Goal: Task Accomplishment & Management: Manage account settings

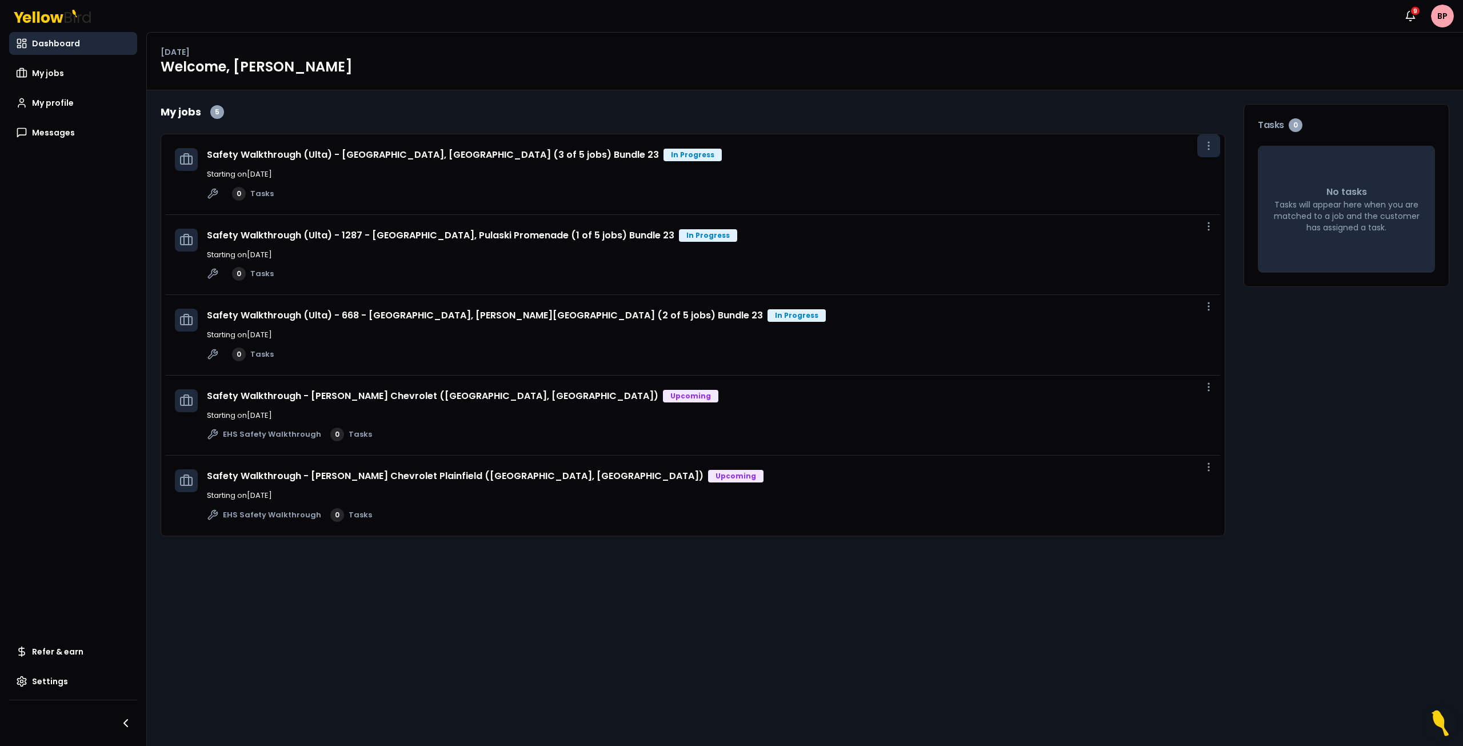
click at [1210, 146] on icon "button" at bounding box center [1208, 145] width 11 height 11
click at [1194, 169] on span "View job" at bounding box center [1184, 171] width 29 height 9
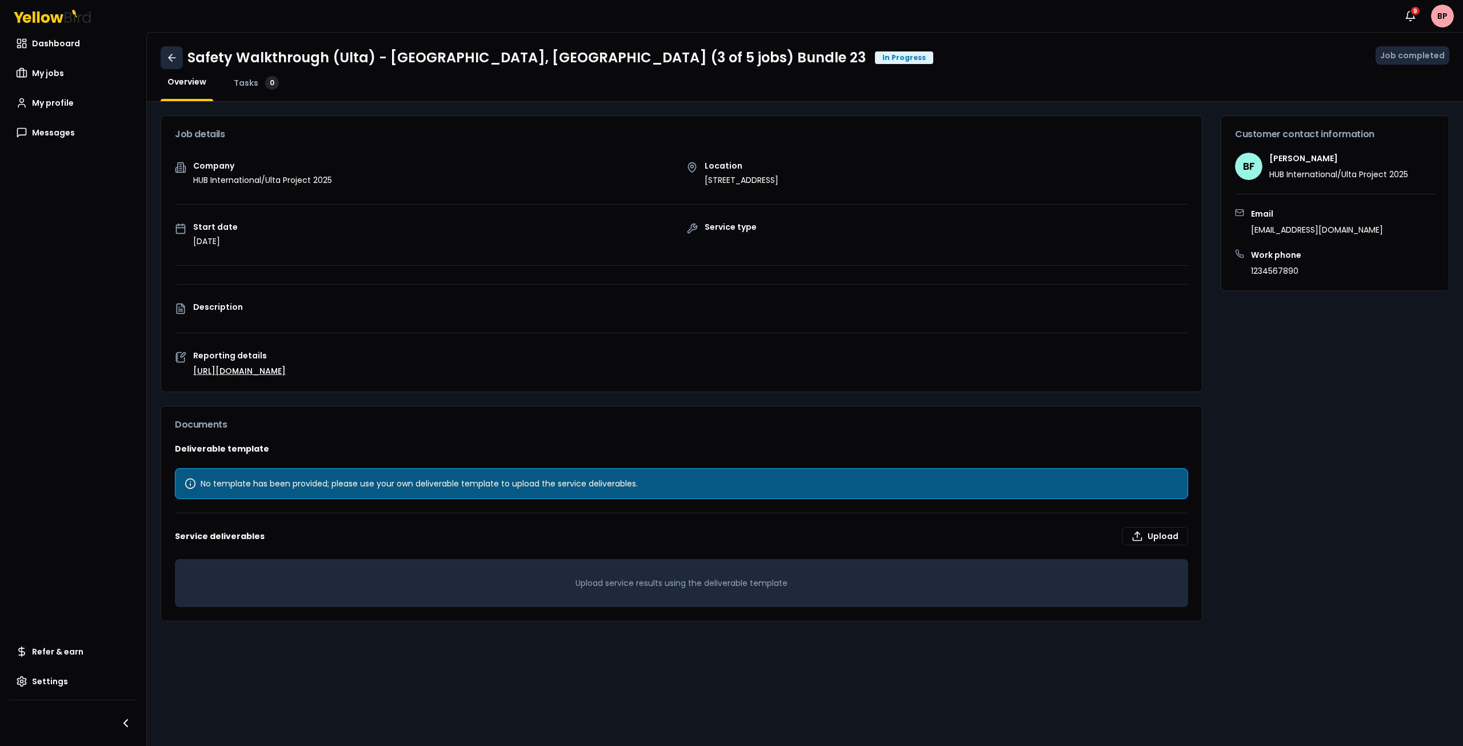
click at [179, 60] on link at bounding box center [172, 57] width 22 height 23
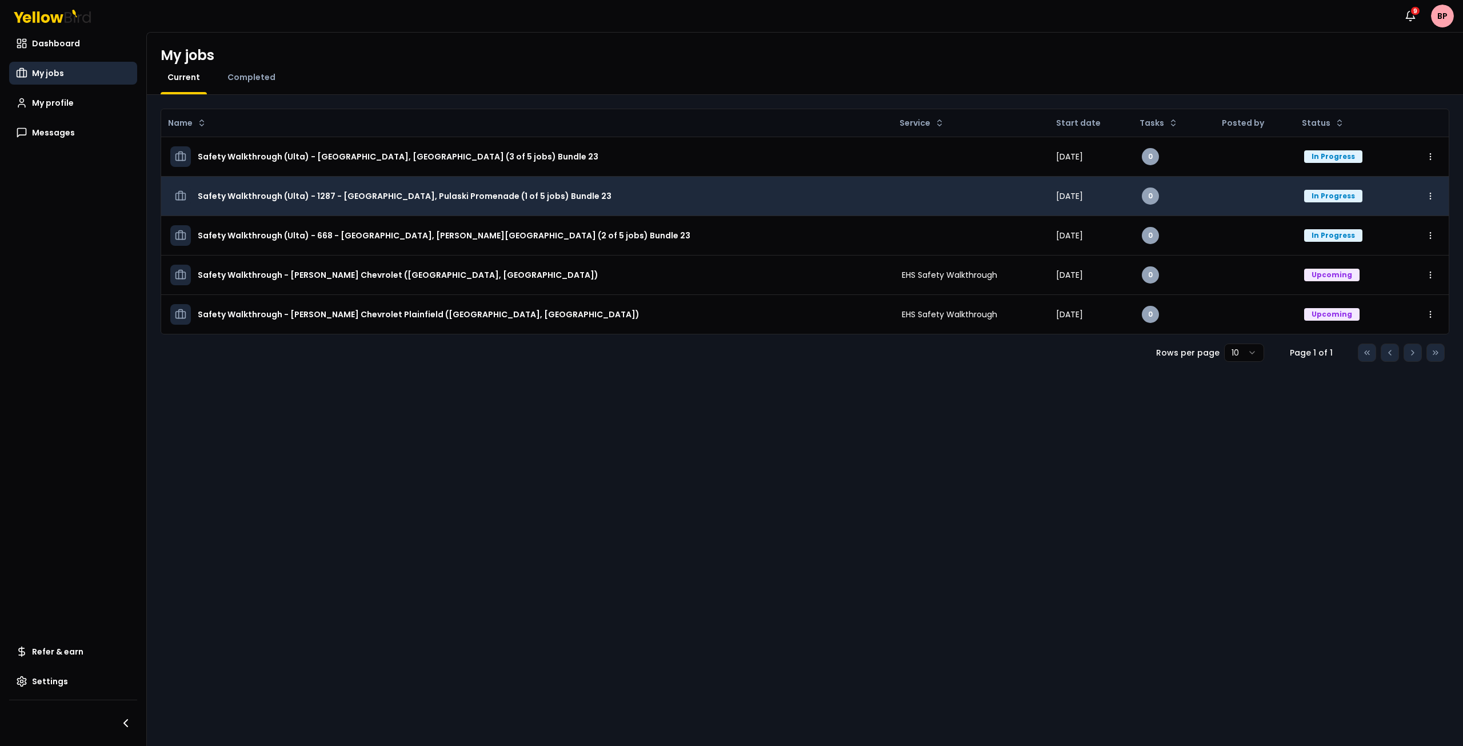
click at [1304, 195] on div "In Progress" at bounding box center [1333, 196] width 58 height 13
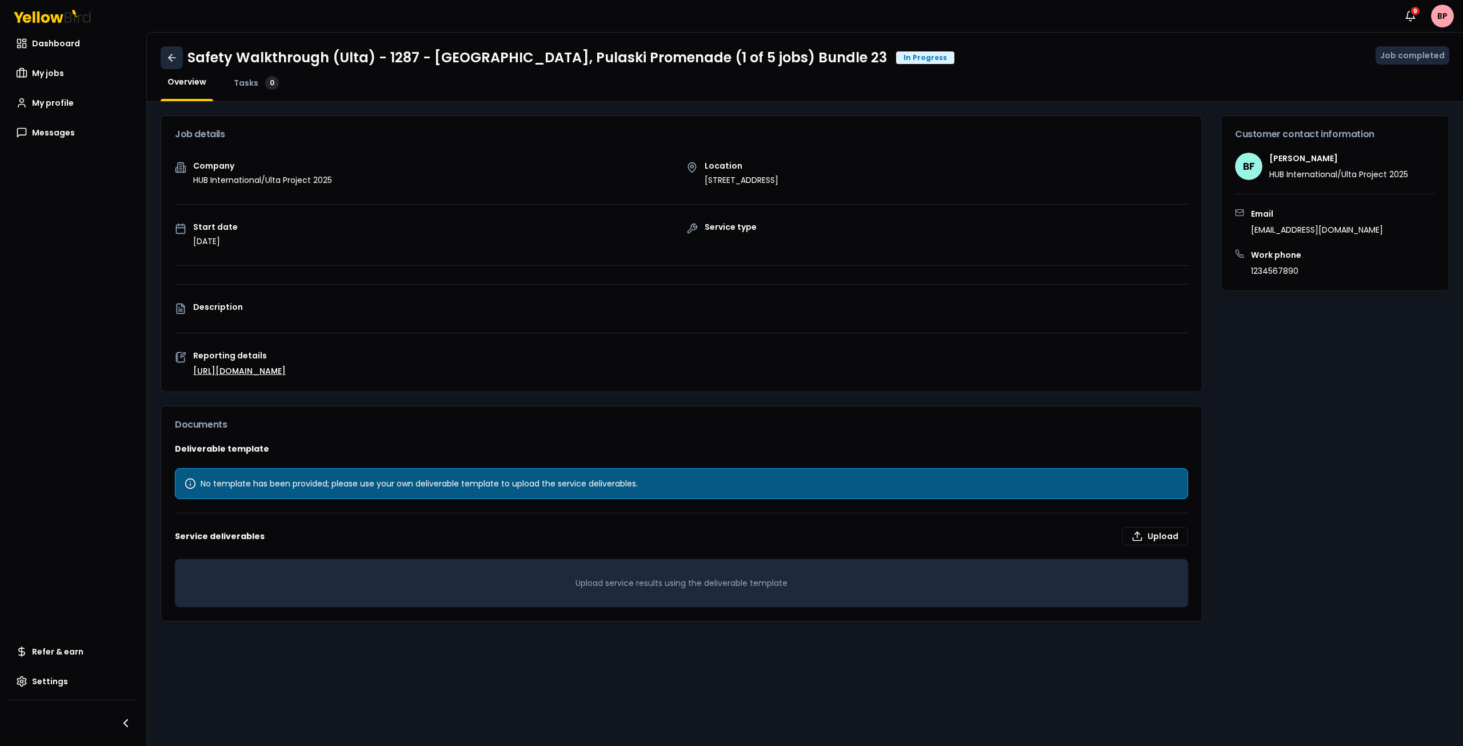
click at [167, 54] on icon at bounding box center [171, 57] width 11 height 11
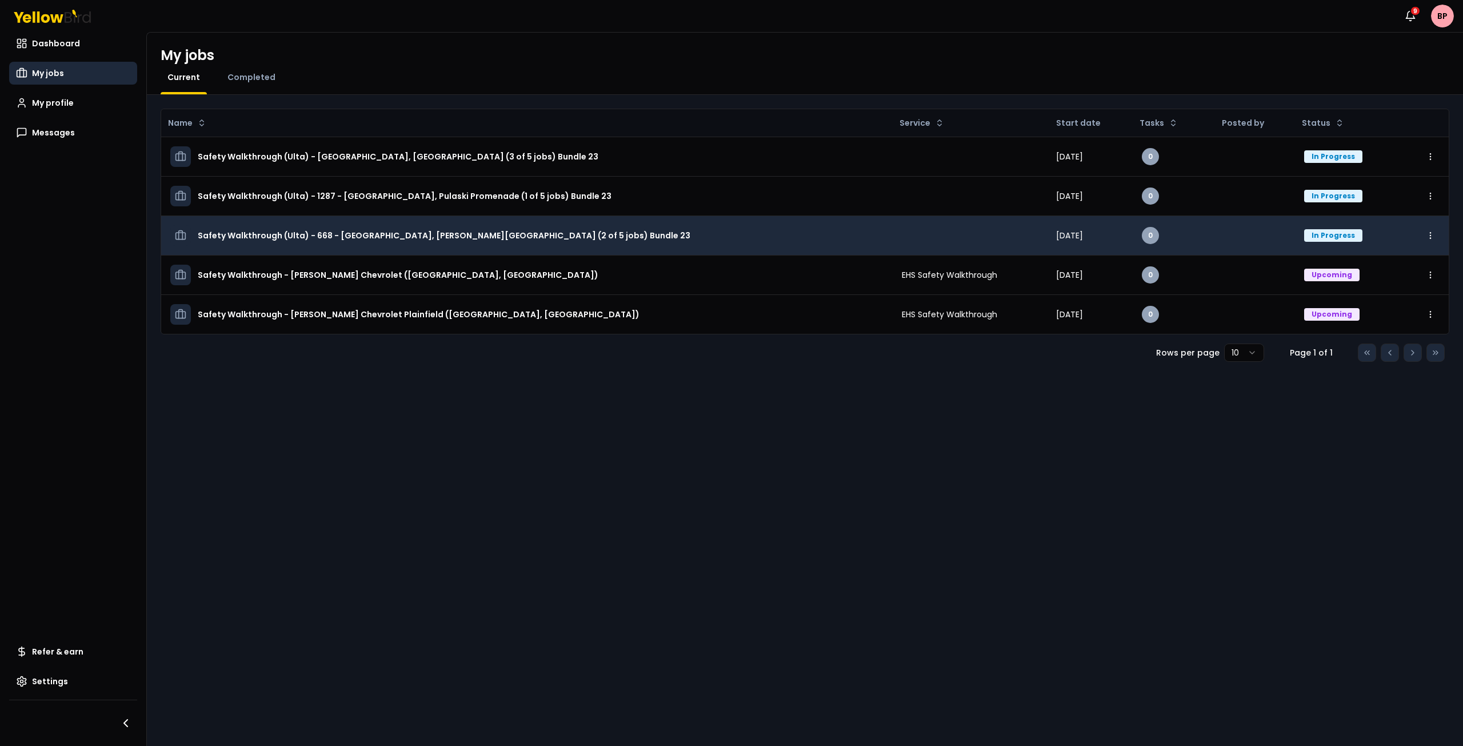
click at [1324, 231] on div "In Progress" at bounding box center [1333, 235] width 58 height 13
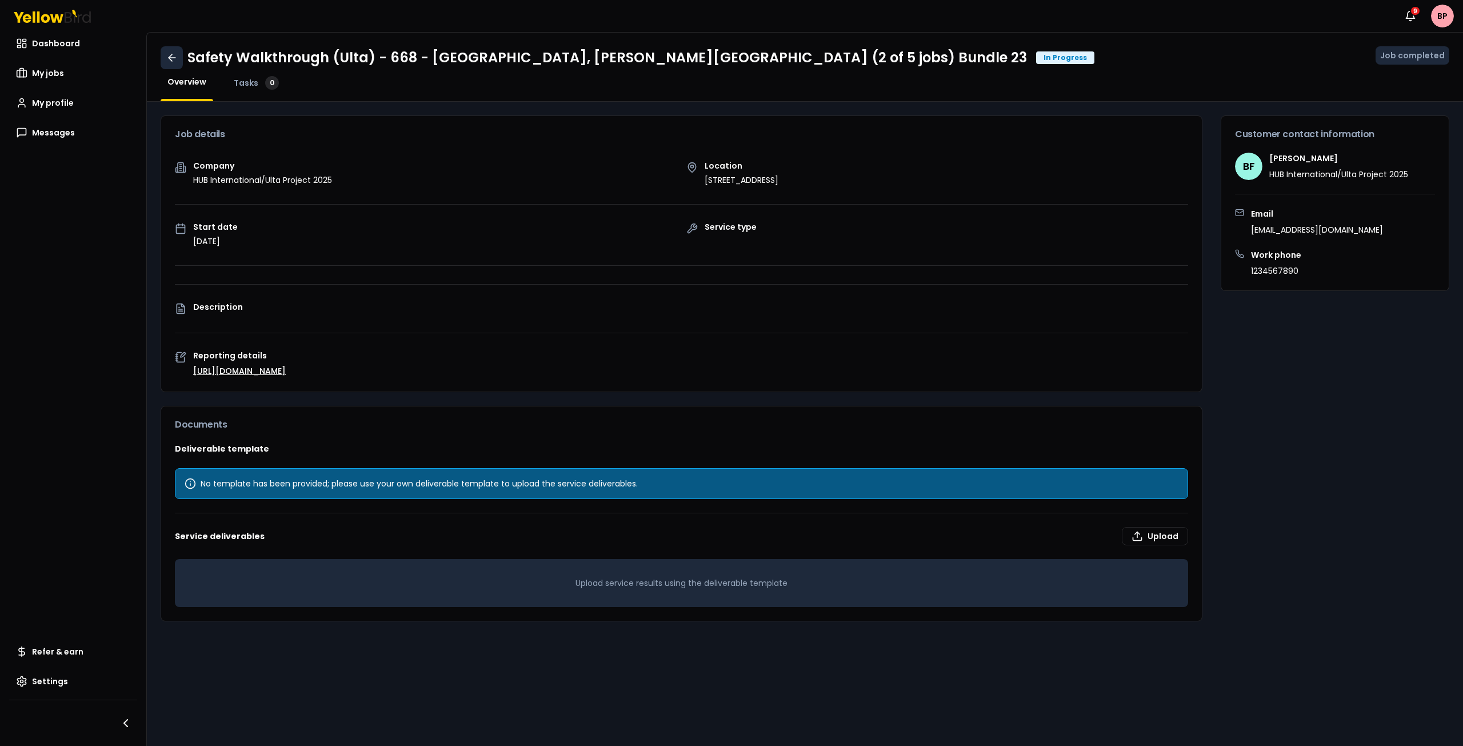
click at [175, 57] on icon at bounding box center [171, 57] width 11 height 11
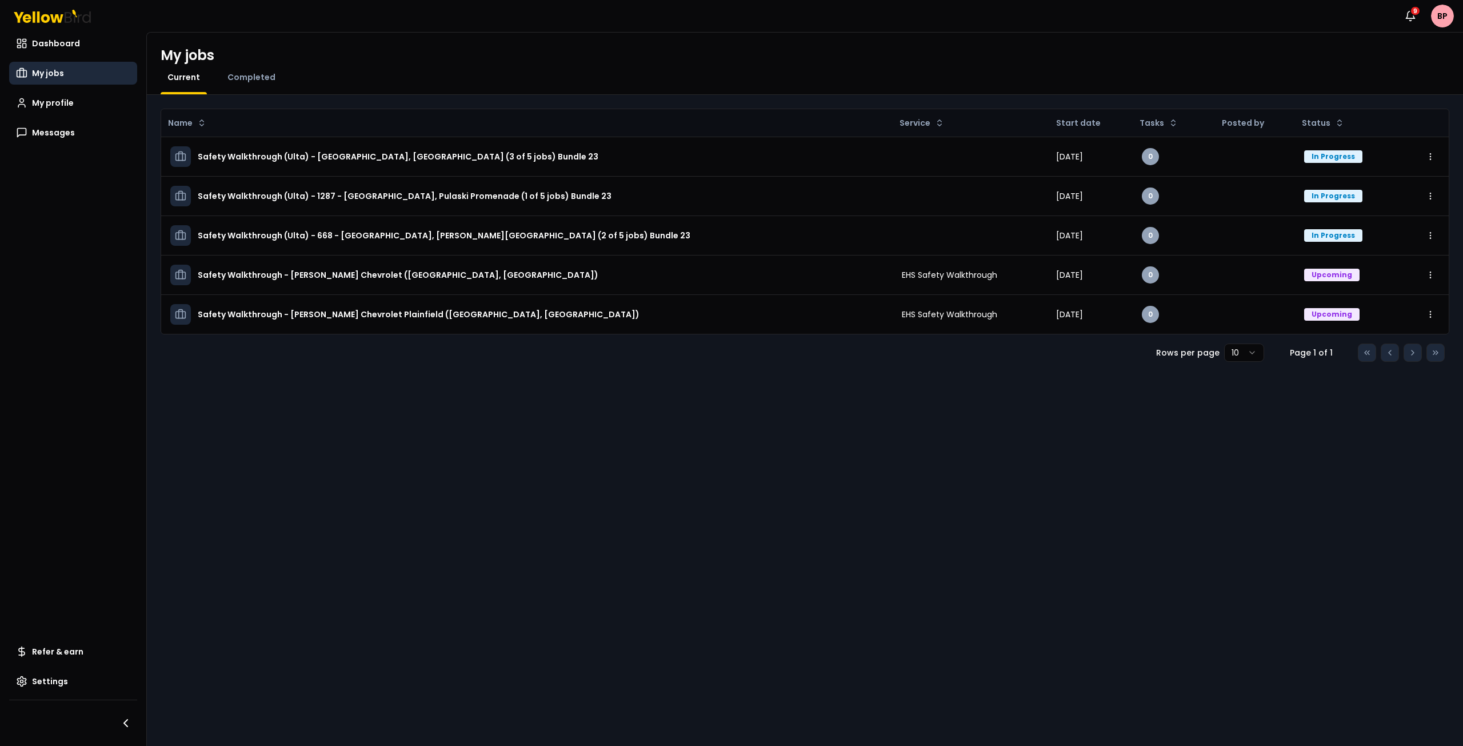
click at [95, 71] on link "My jobs" at bounding box center [73, 73] width 128 height 23
click at [223, 73] on link "Completed" at bounding box center [252, 76] width 62 height 11
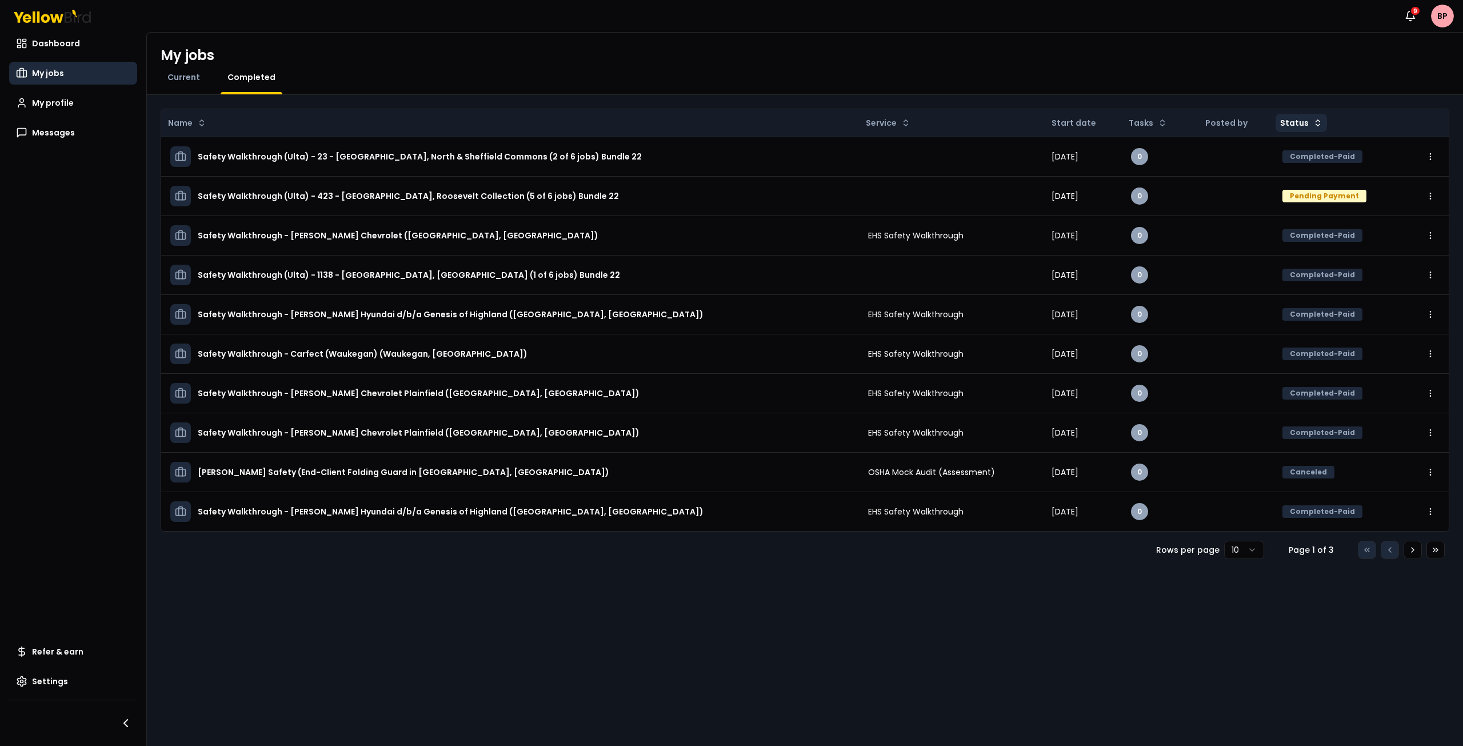
click at [1307, 123] on html "Notifications 9 BP Dashboard My jobs My profile Messages Refer & earn Settings …" at bounding box center [731, 373] width 1463 height 746
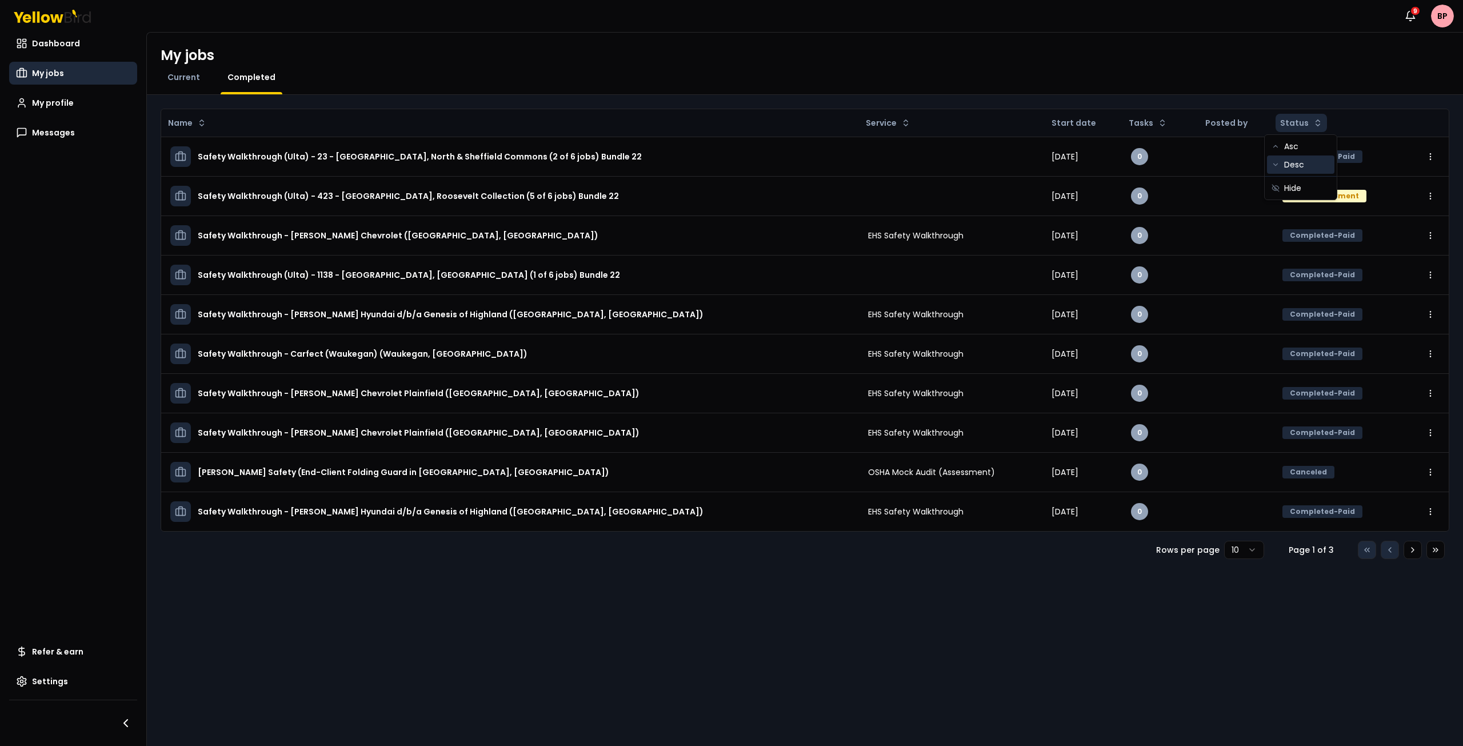
click at [1301, 165] on div "Desc" at bounding box center [1300, 164] width 67 height 18
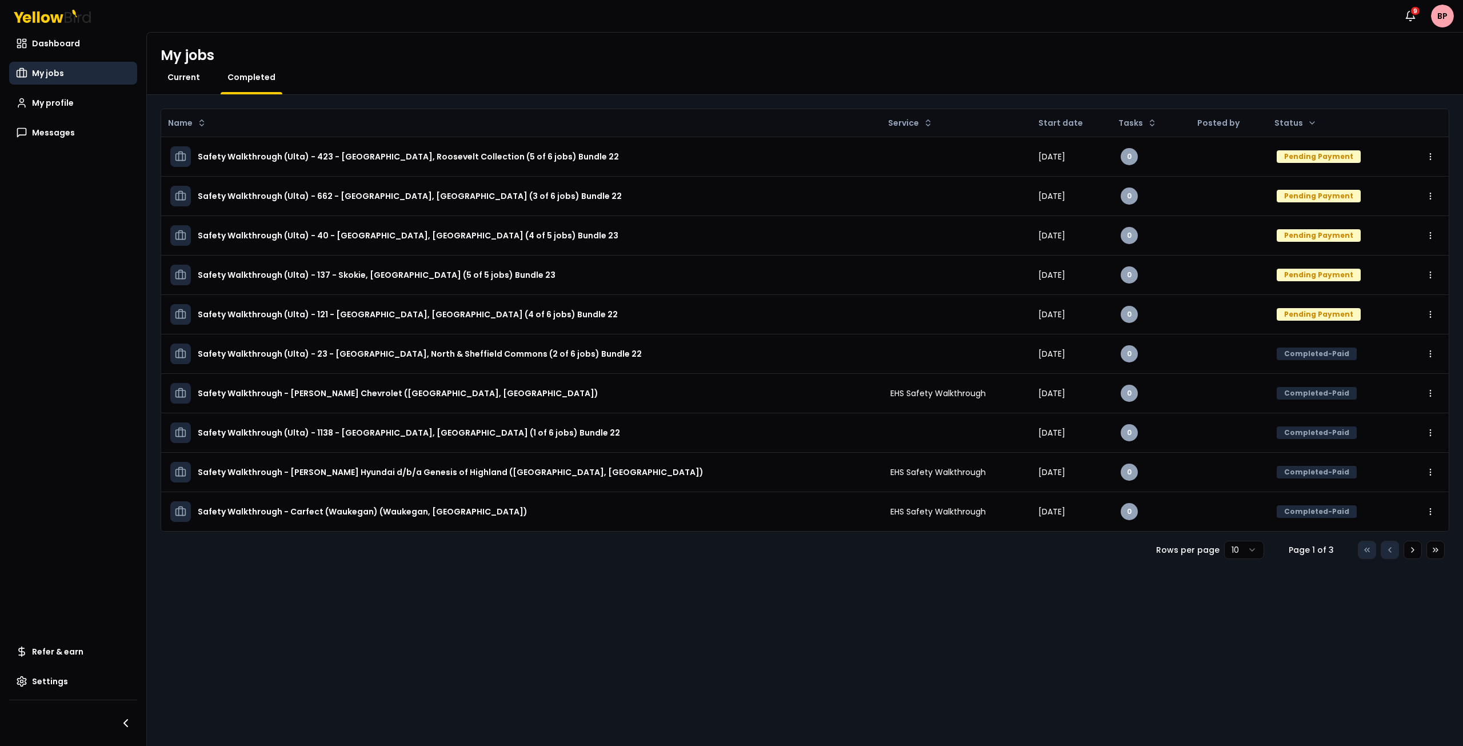
click at [174, 75] on span "Current" at bounding box center [183, 76] width 33 height 11
